Goal: Find specific page/section: Find specific page/section

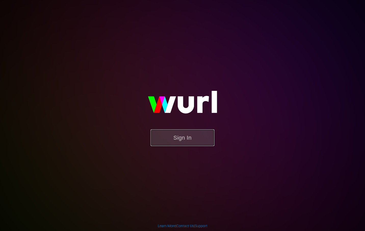
click at [170, 130] on button "Sign In" at bounding box center [183, 137] width 64 height 17
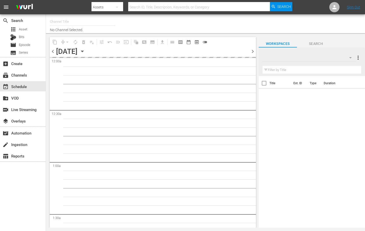
type input "Boxing TV (Playout) (1503)"
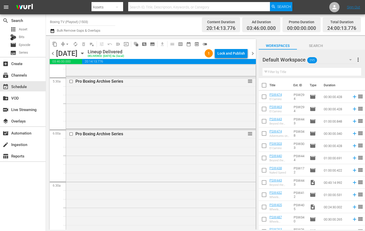
scroll to position [613, 0]
